Goal: Communication & Community: Answer question/provide support

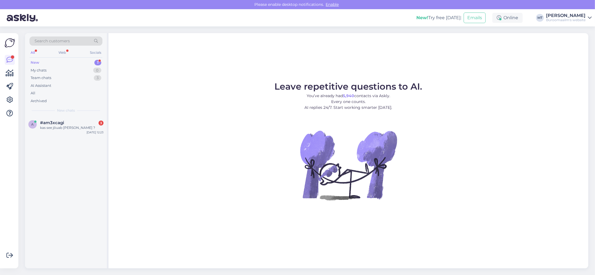
drag, startPoint x: 37, startPoint y: 61, endPoint x: 0, endPoint y: 60, distance: 37.0
click at [37, 61] on div "New" at bounding box center [35, 63] width 9 height 6
click at [43, 122] on span "#am3xcagi" at bounding box center [52, 122] width 24 height 5
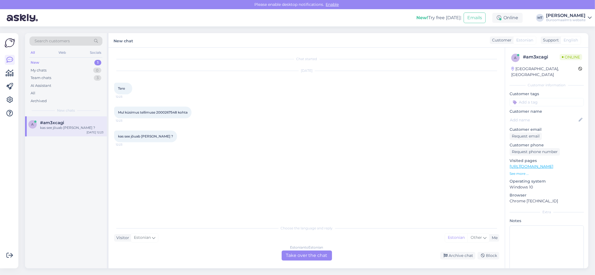
click at [161, 111] on span "Mul küsimus tellimuse 2000267548 kohta" at bounding box center [153, 112] width 70 height 4
copy span "2000267548"
click at [323, 247] on div "Choose the language and reply Visitor Estonian Me Estonian Other Estonian to Es…" at bounding box center [306, 241] width 385 height 38
click at [317, 253] on div "Estonian to Estonian Take over the chat" at bounding box center [306, 255] width 50 height 10
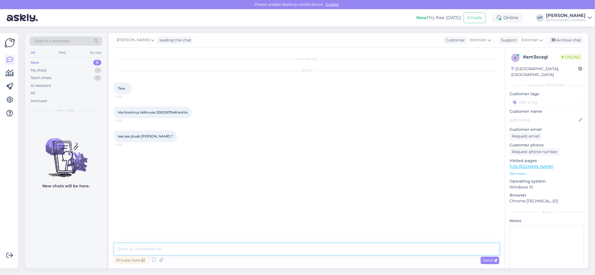
click at [131, 246] on textarea at bounding box center [306, 249] width 385 height 12
click at [129, 246] on textarea "Tere. tellimuse" at bounding box center [306, 249] width 385 height 12
click at [164, 246] on textarea "Tere. Tellimuse" at bounding box center [306, 249] width 385 height 12
click at [166, 112] on span "Mul küsimus tellimuse 2000267548 kohta" at bounding box center [153, 112] width 70 height 4
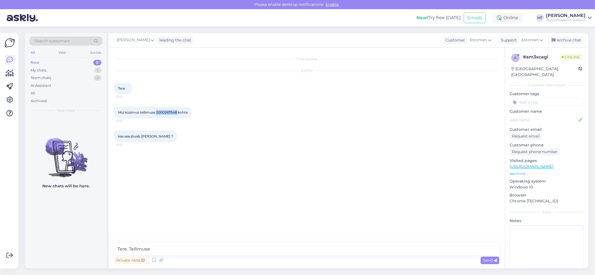
copy span "2000267548"
click at [165, 250] on textarea "Tere. Tellimuse" at bounding box center [306, 249] width 385 height 12
paste textarea "2000267548"
click at [217, 251] on textarea "Tere. Tellimuse 2000267548 saate kätte tänas epäeva jooksul." at bounding box center [306, 249] width 385 height 12
click at [218, 250] on textarea "Tere. Tellimuse 2000267548 saate kätte tänas epäeva jooksul." at bounding box center [306, 249] width 385 height 12
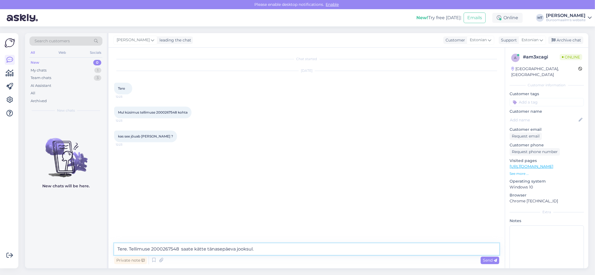
click at [222, 251] on textarea "Tere. Tellimuse 2000267548 saate kätte tänasepäeva jooksul." at bounding box center [306, 249] width 385 height 12
type textarea "Tere. Tellimuse 2000267548 saate kätte tänase päeva jooksul."
click at [495, 261] on icon at bounding box center [494, 260] width 3 height 3
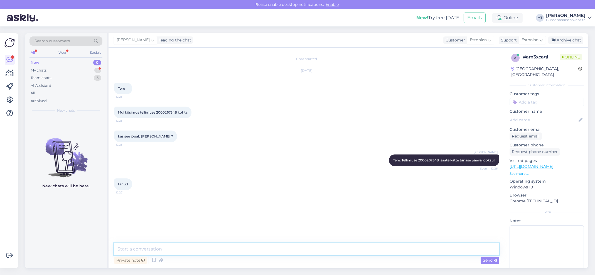
click at [153, 245] on textarea at bounding box center [306, 249] width 385 height 12
type textarea "Aitäh."
click at [562, 40] on div "Archive chat" at bounding box center [565, 40] width 35 height 8
